Goal: Transaction & Acquisition: Purchase product/service

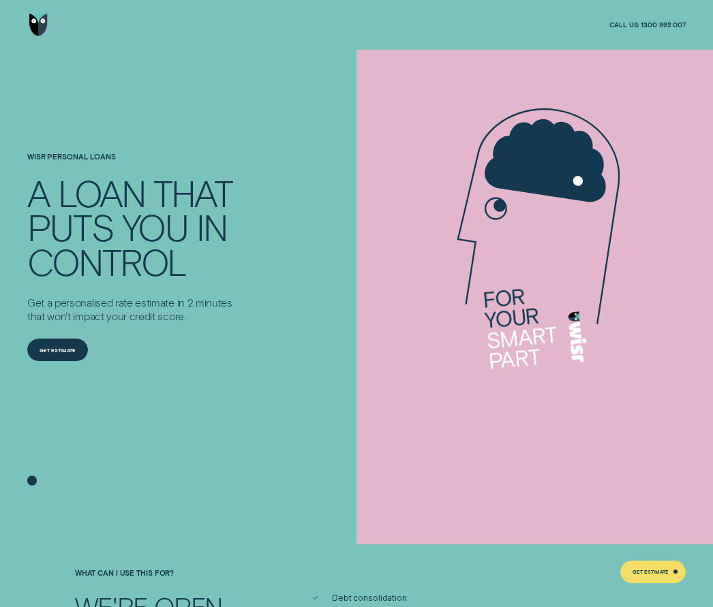
click at [70, 351] on div "Get Estimate" at bounding box center [58, 351] width 36 height 4
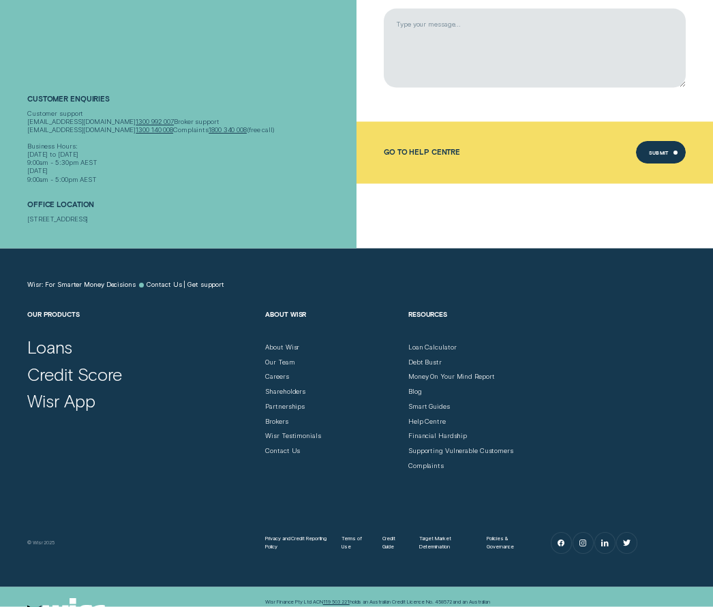
scroll to position [360, 0]
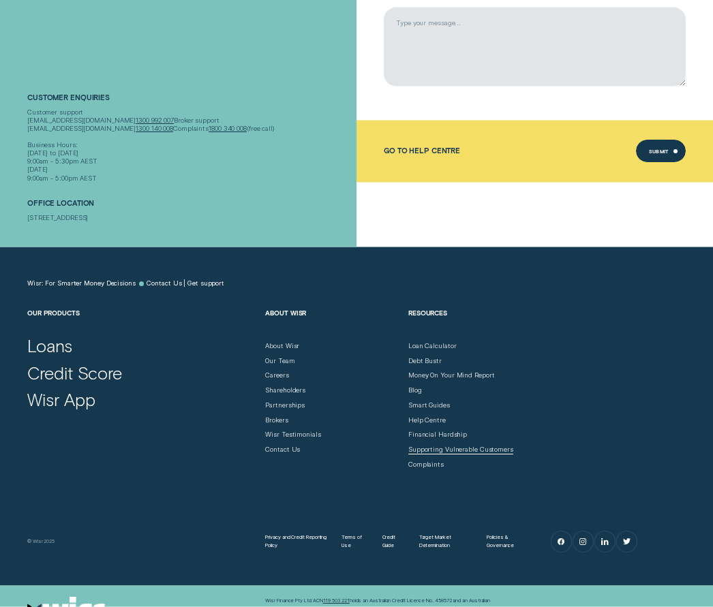
click at [483, 455] on div "Supporting Vulnerable Customers" at bounding box center [460, 450] width 105 height 8
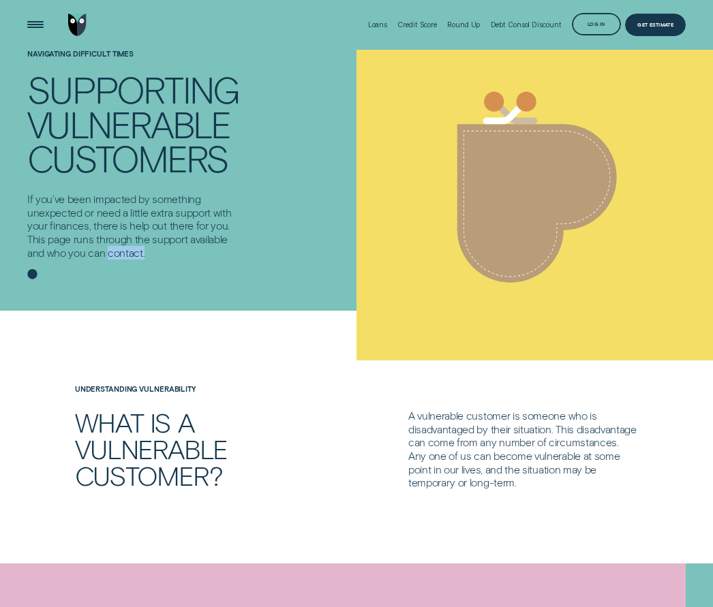
click at [641, 272] on icon at bounding box center [537, 187] width 282 height 215
click at [374, 424] on div "What is a vulnerable customer? A vulnerable customer is someone who is disadvan…" at bounding box center [356, 449] width 667 height 80
click at [379, 27] on div "Loans" at bounding box center [378, 24] width 20 height 8
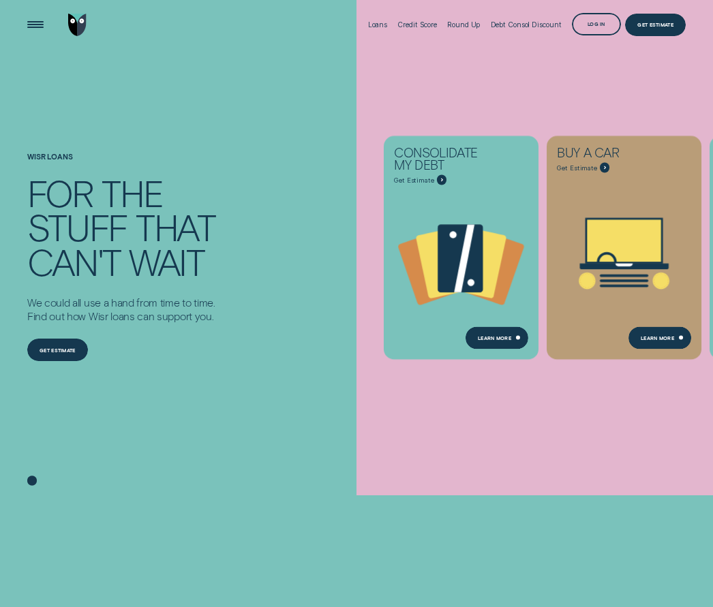
click at [48, 352] on div "Get estimate" at bounding box center [58, 351] width 36 height 4
